Goal: Task Accomplishment & Management: Manage account settings

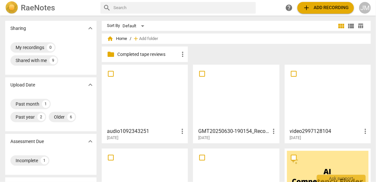
click at [152, 100] on div at bounding box center [145, 96] width 82 height 58
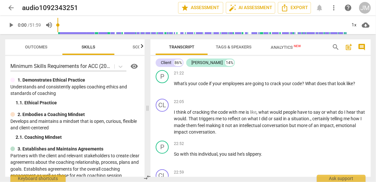
scroll to position [1392, 0]
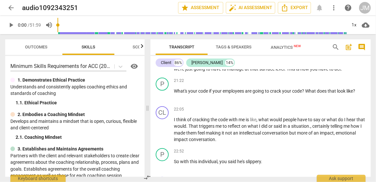
click at [353, 8] on span "help" at bounding box center [349, 8] width 12 height 8
click at [365, 10] on div "JM" at bounding box center [365, 8] width 12 height 12
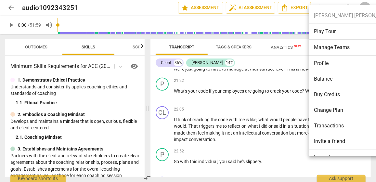
scroll to position [11, 0]
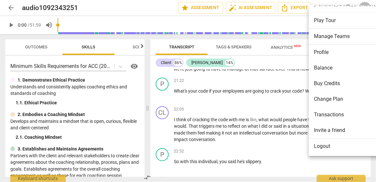
click at [325, 148] on li "Logout" at bounding box center [356, 147] width 94 height 16
